Goal: Task Accomplishment & Management: Manage account settings

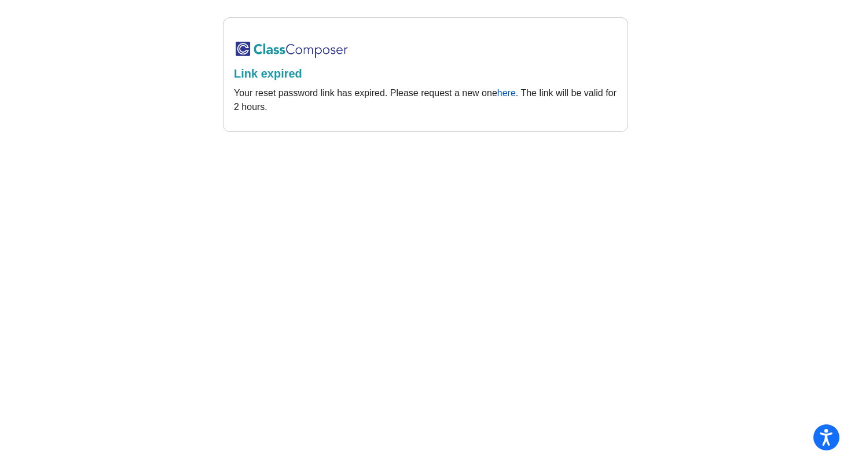
click at [504, 94] on link "here" at bounding box center [506, 93] width 19 height 10
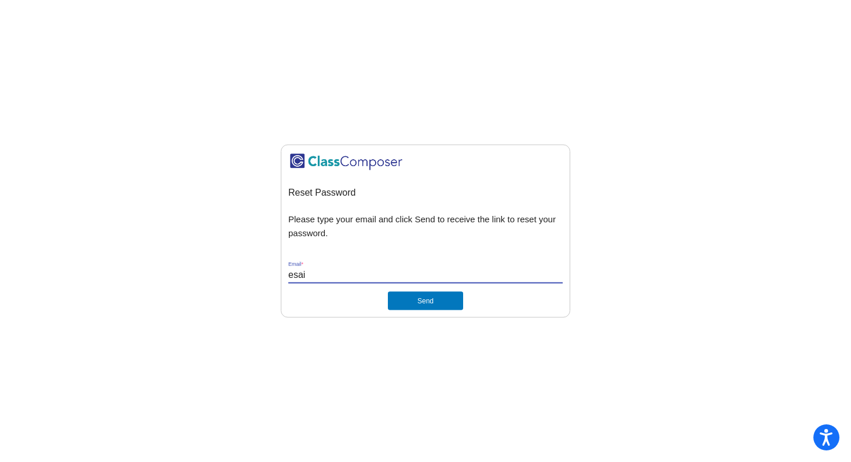
type input "[EMAIL_ADDRESS][DOMAIN_NAME]"
click at [296, 160] on img at bounding box center [346, 161] width 116 height 19
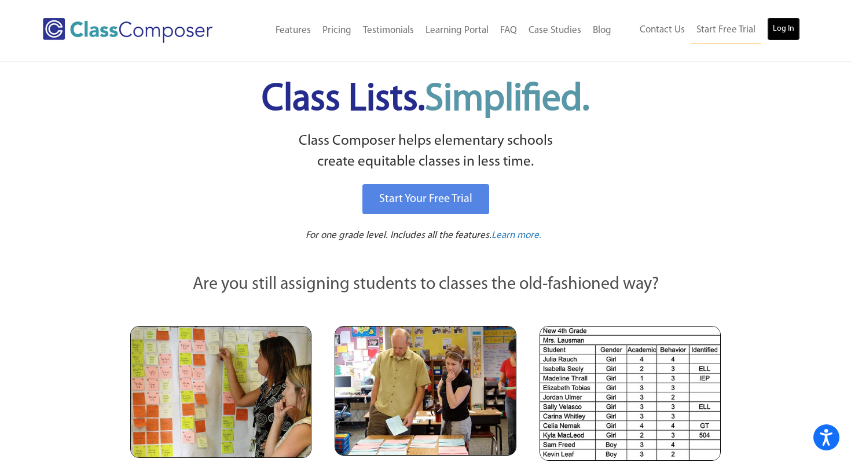
click at [786, 27] on link "Log In" at bounding box center [783, 28] width 33 height 23
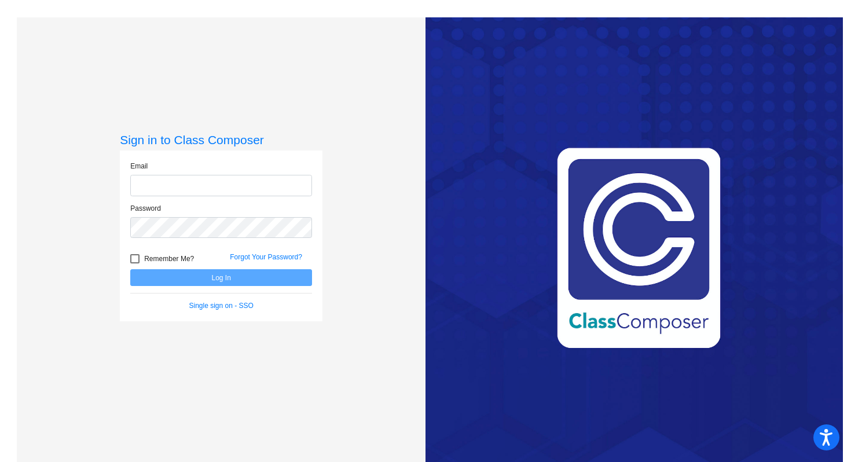
type input "[EMAIL_ADDRESS][DOMAIN_NAME]"
click at [182, 278] on button "Log In" at bounding box center [221, 277] width 182 height 17
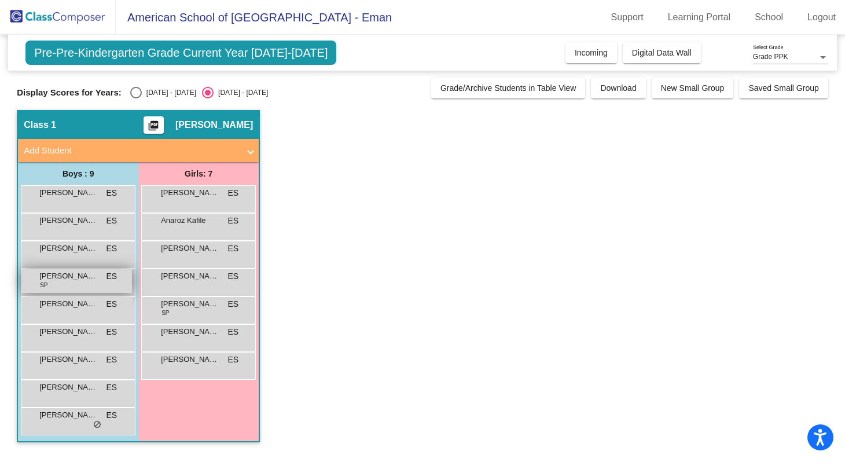
click at [70, 276] on span "Jasper Lowe" at bounding box center [68, 276] width 58 height 12
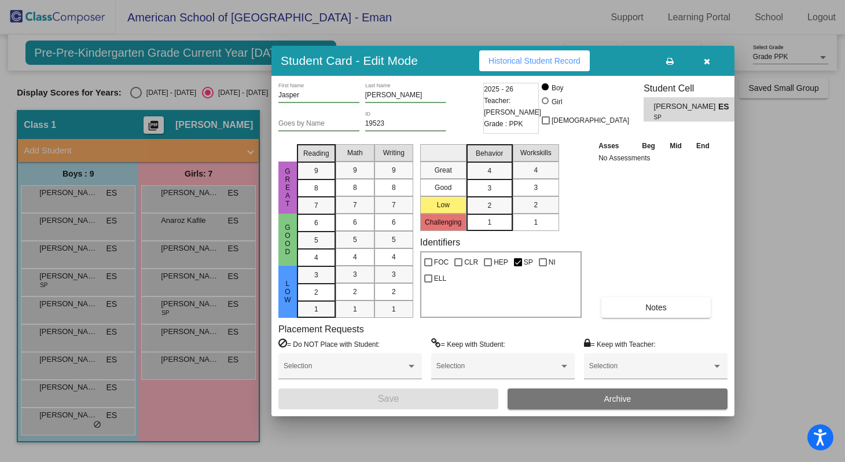
click at [702, 59] on button "button" at bounding box center [706, 60] width 37 height 21
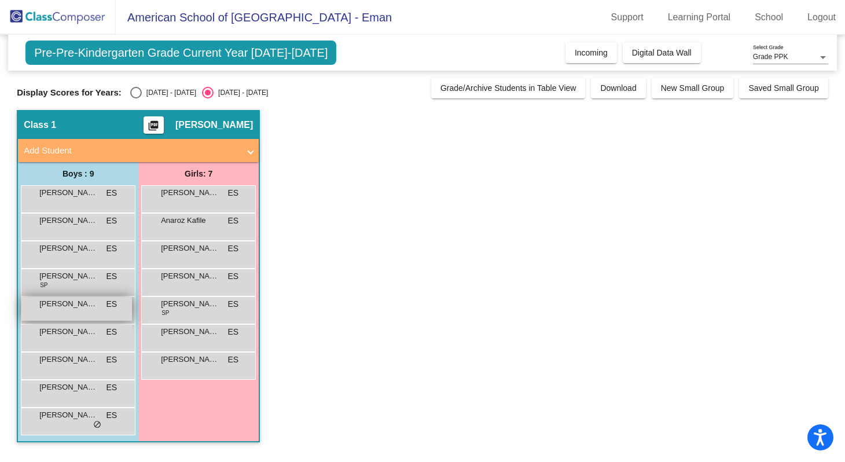
click at [78, 308] on span "Jassim AlMansouri" at bounding box center [68, 304] width 58 height 12
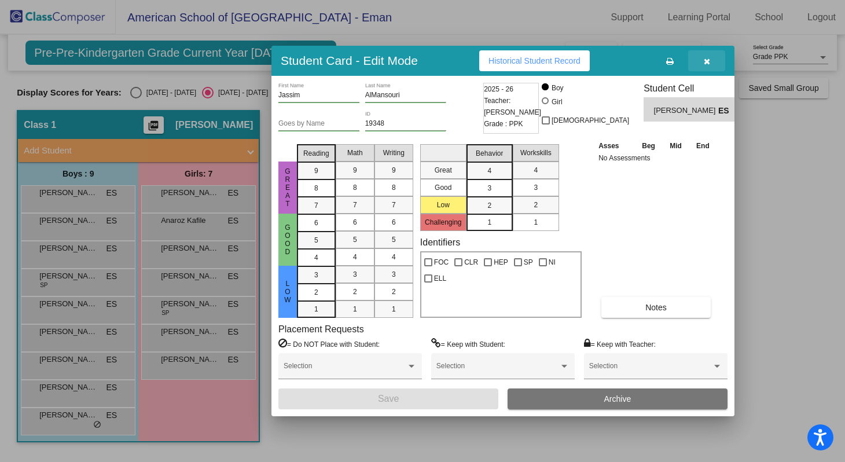
click at [711, 63] on button "button" at bounding box center [706, 60] width 37 height 21
